Goal: Information Seeking & Learning: Find specific fact

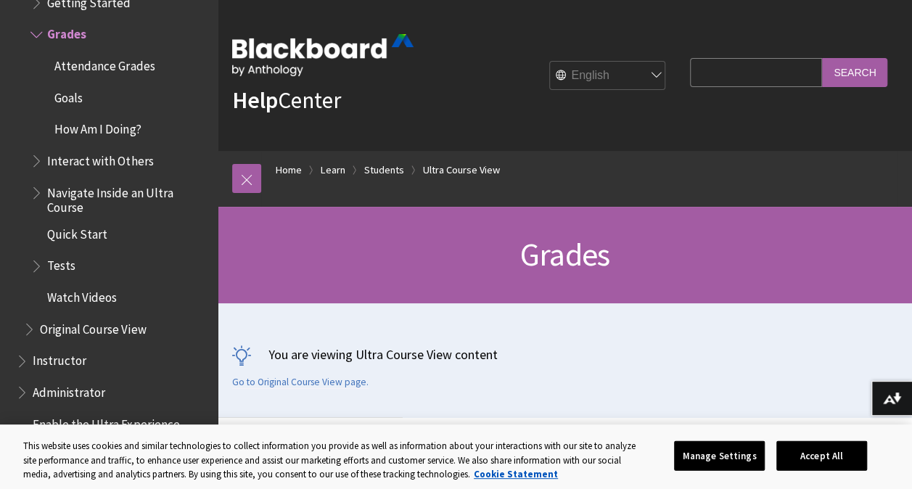
click at [693, 63] on input "Search Query" at bounding box center [756, 72] width 132 height 28
type input "manoa"
click at [822, 58] on input "Search" at bounding box center [854, 72] width 65 height 28
click at [831, 70] on input "Search" at bounding box center [854, 72] width 65 height 28
